Goal: Information Seeking & Learning: Learn about a topic

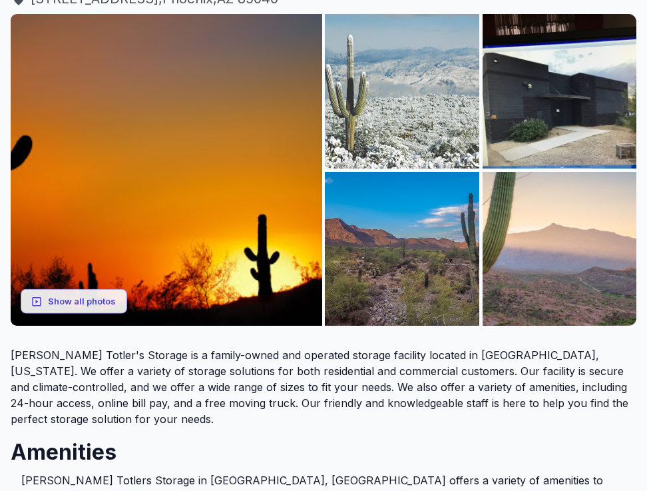
scroll to position [174, 0]
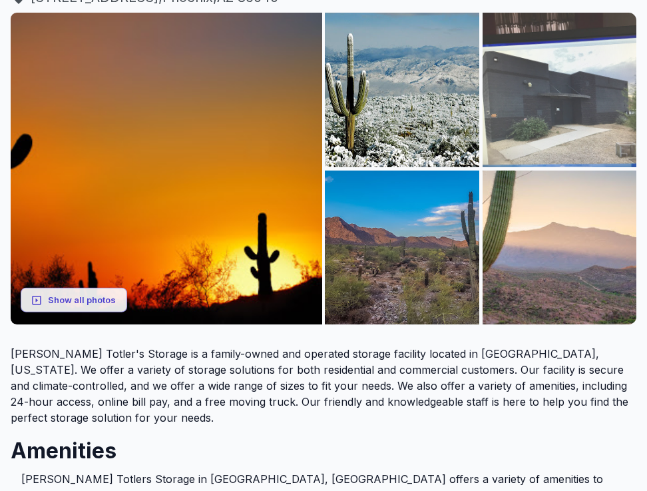
click at [582, 90] on img at bounding box center [560, 90] width 154 height 154
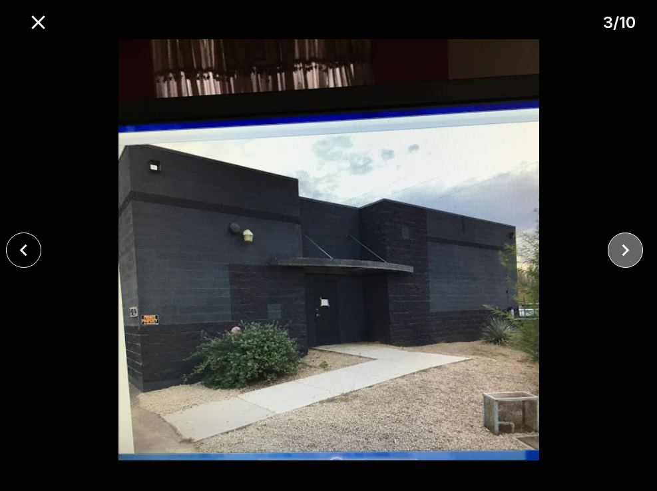
click at [626, 255] on icon "close" at bounding box center [625, 249] width 23 height 23
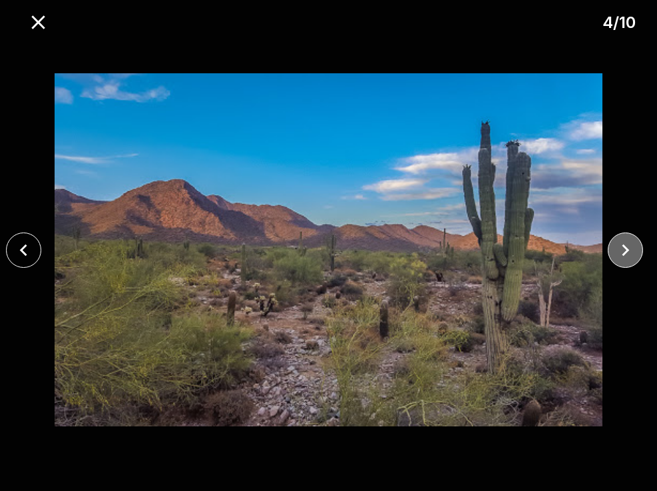
click at [626, 255] on icon "close" at bounding box center [625, 249] width 23 height 23
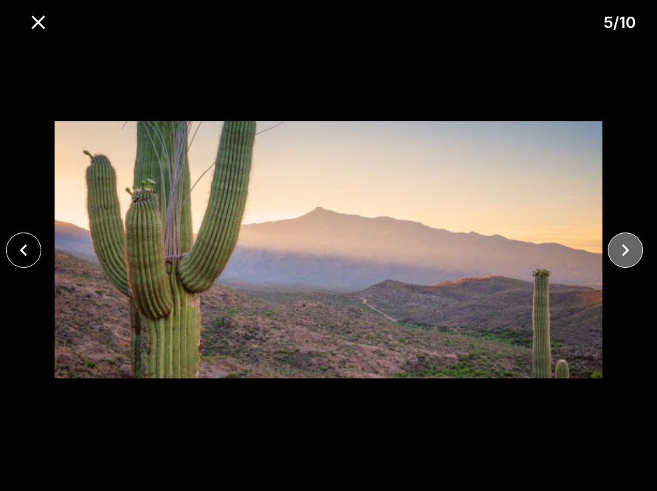
click at [626, 255] on icon "close" at bounding box center [625, 249] width 23 height 23
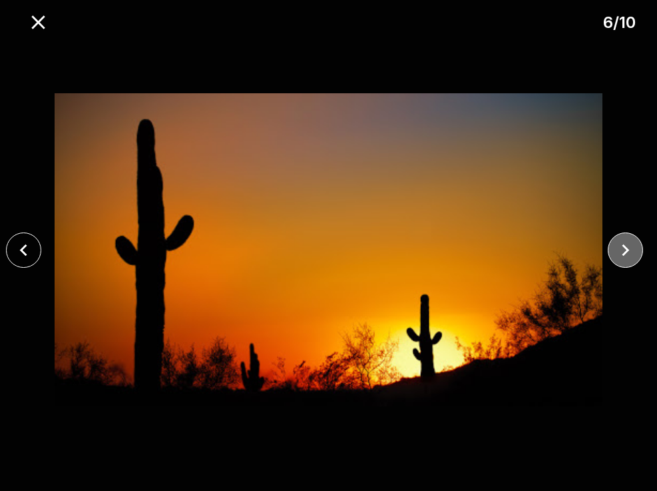
click at [626, 255] on icon "close" at bounding box center [625, 249] width 23 height 23
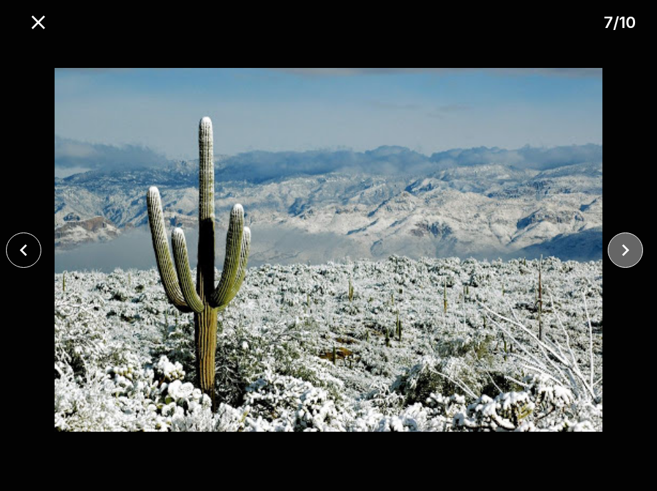
click at [626, 255] on icon "close" at bounding box center [625, 249] width 23 height 23
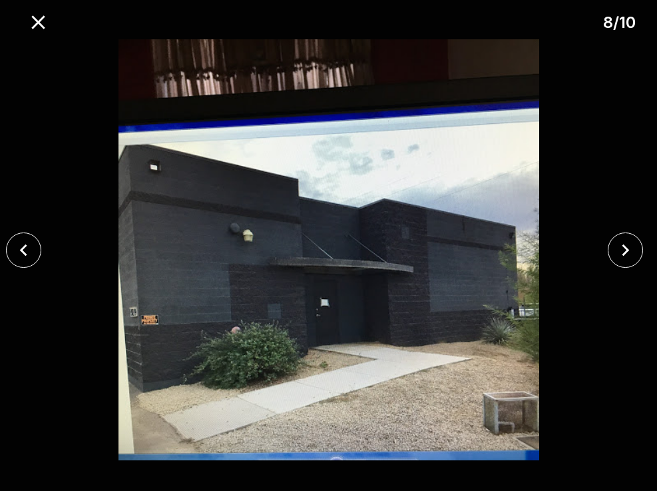
click at [602, 73] on div at bounding box center [328, 249] width 657 height 421
click at [574, 100] on img at bounding box center [329, 249] width 548 height 421
click at [33, 21] on icon "close" at bounding box center [38, 22] width 23 height 23
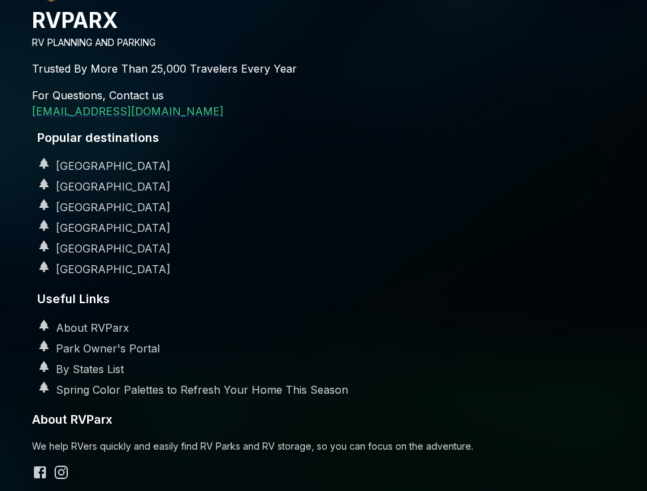
scroll to position [2115, 0]
